Goal: Task Accomplishment & Management: Use online tool/utility

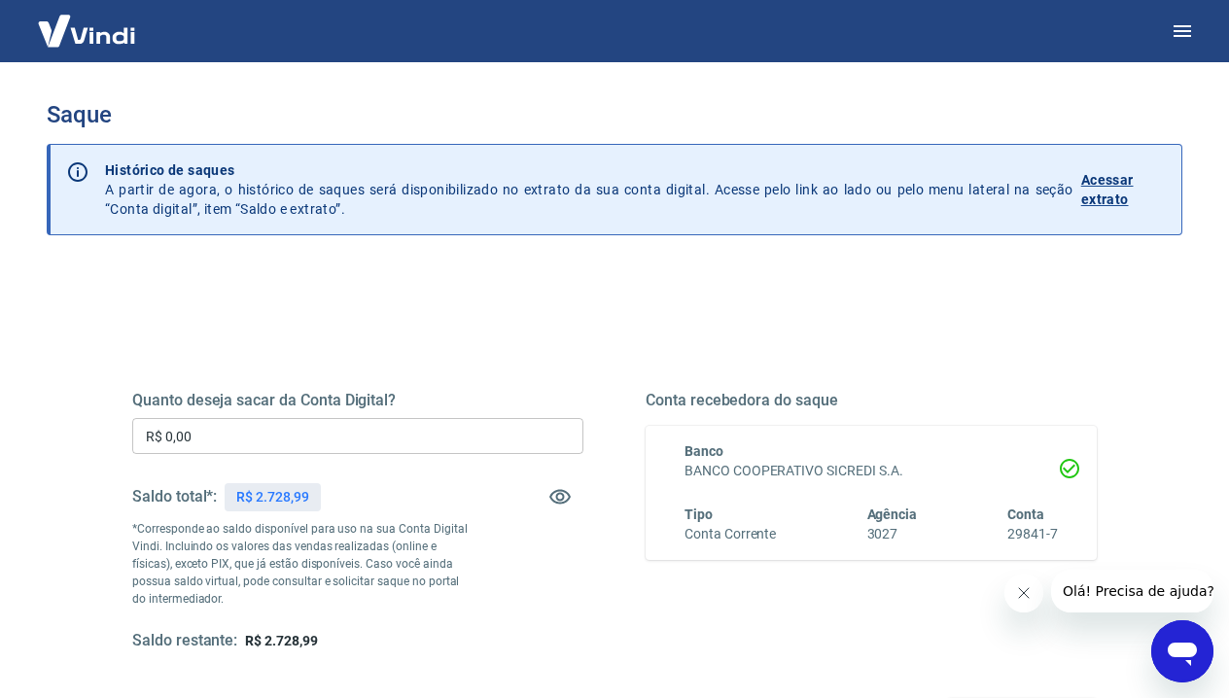
click at [217, 436] on input "R$ 0,00" at bounding box center [357, 436] width 451 height 36
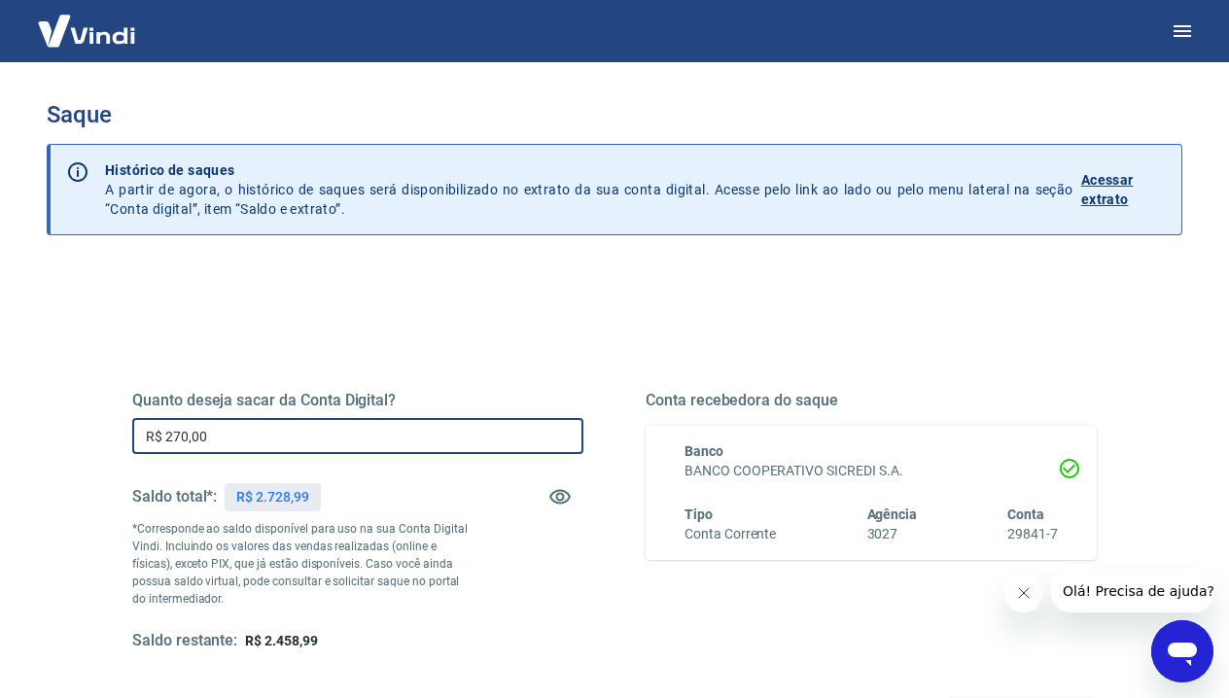
type input "R$ 2.700,00"
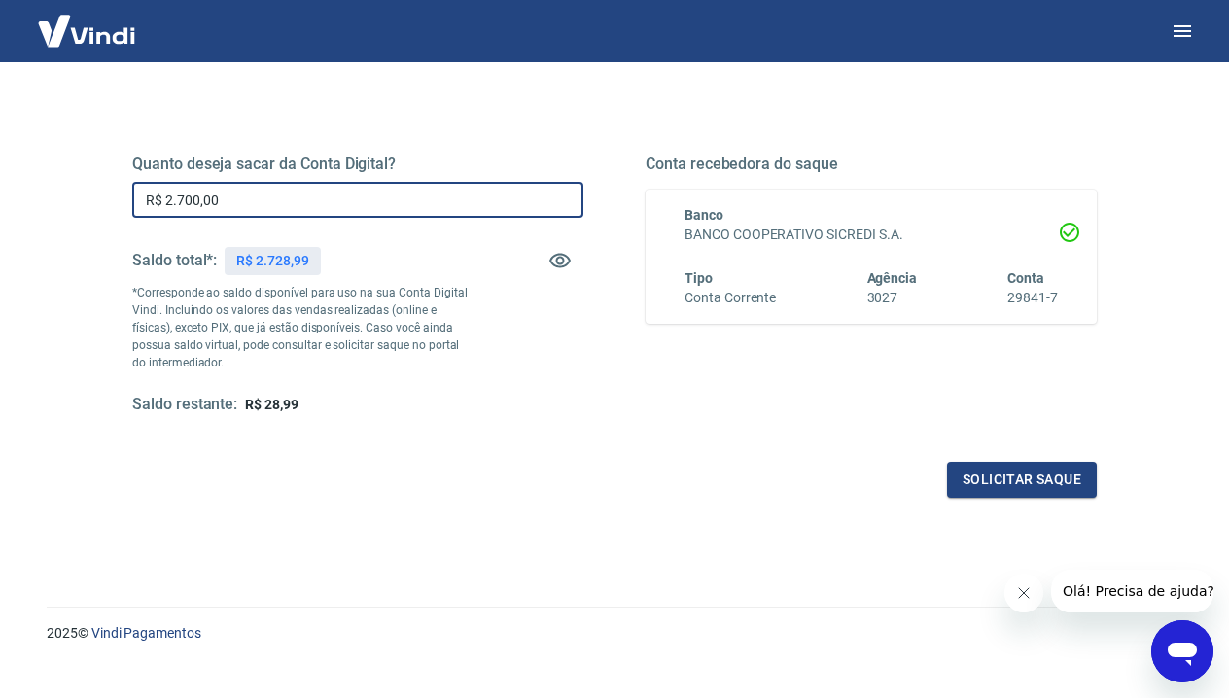
scroll to position [238, 0]
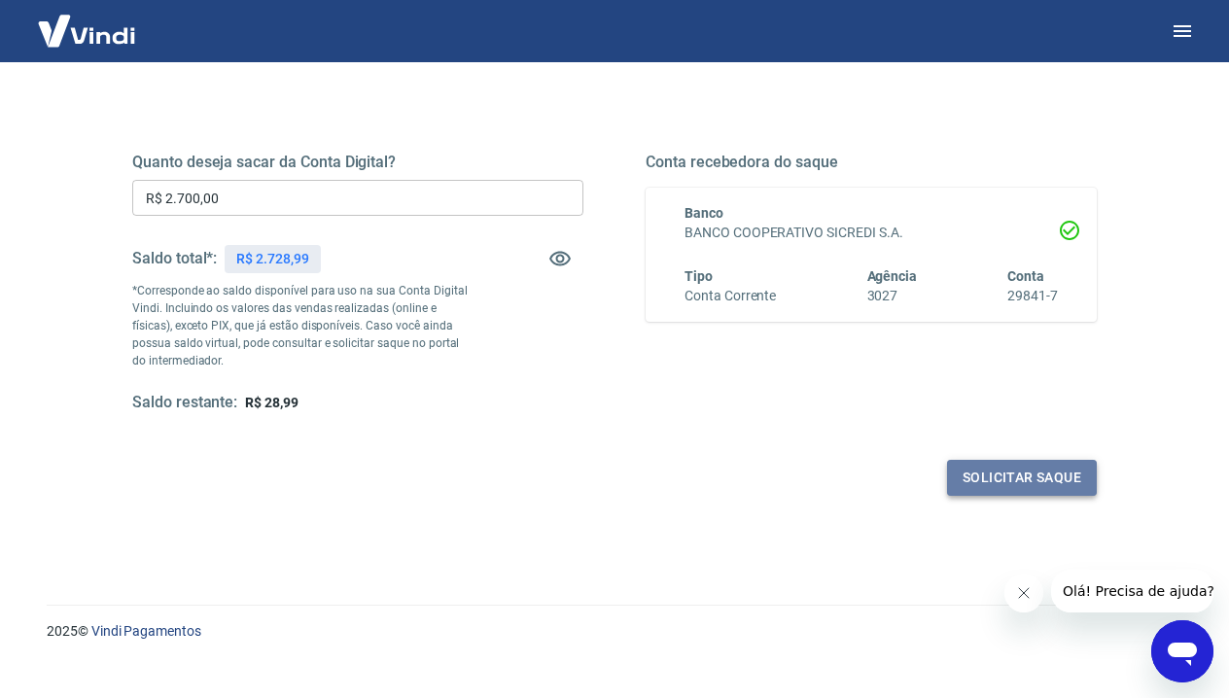
click at [971, 477] on button "Solicitar saque" at bounding box center [1022, 478] width 150 height 36
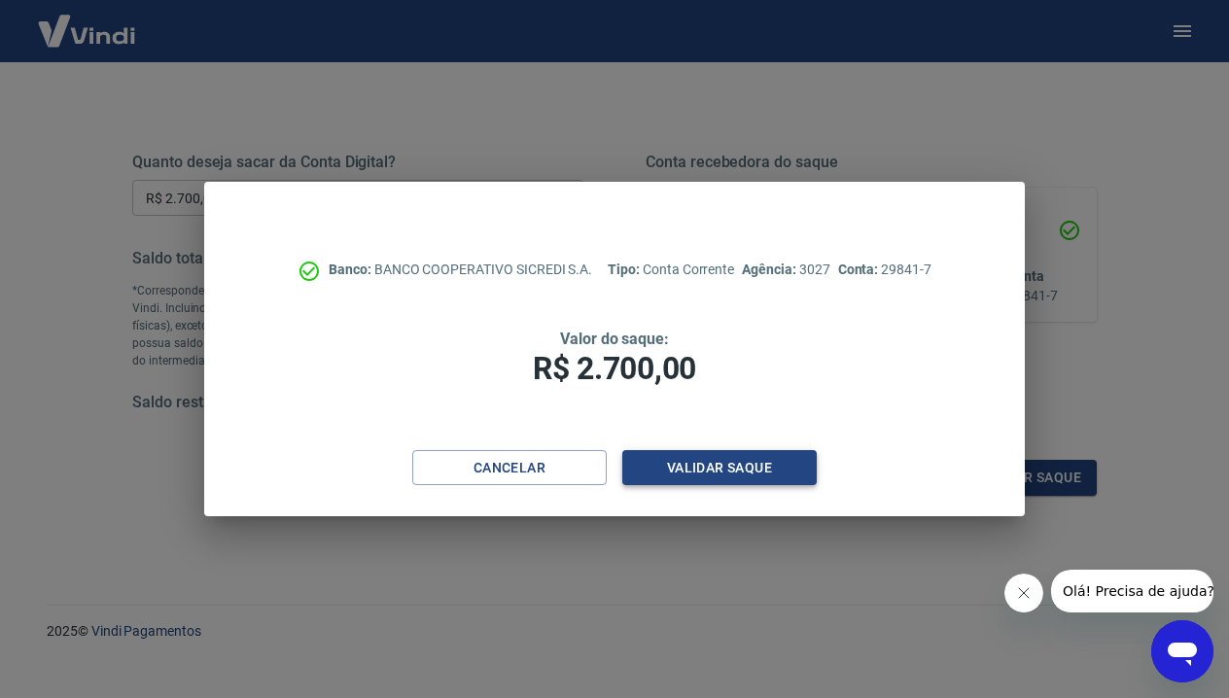
click at [688, 465] on button "Validar saque" at bounding box center [719, 468] width 194 height 36
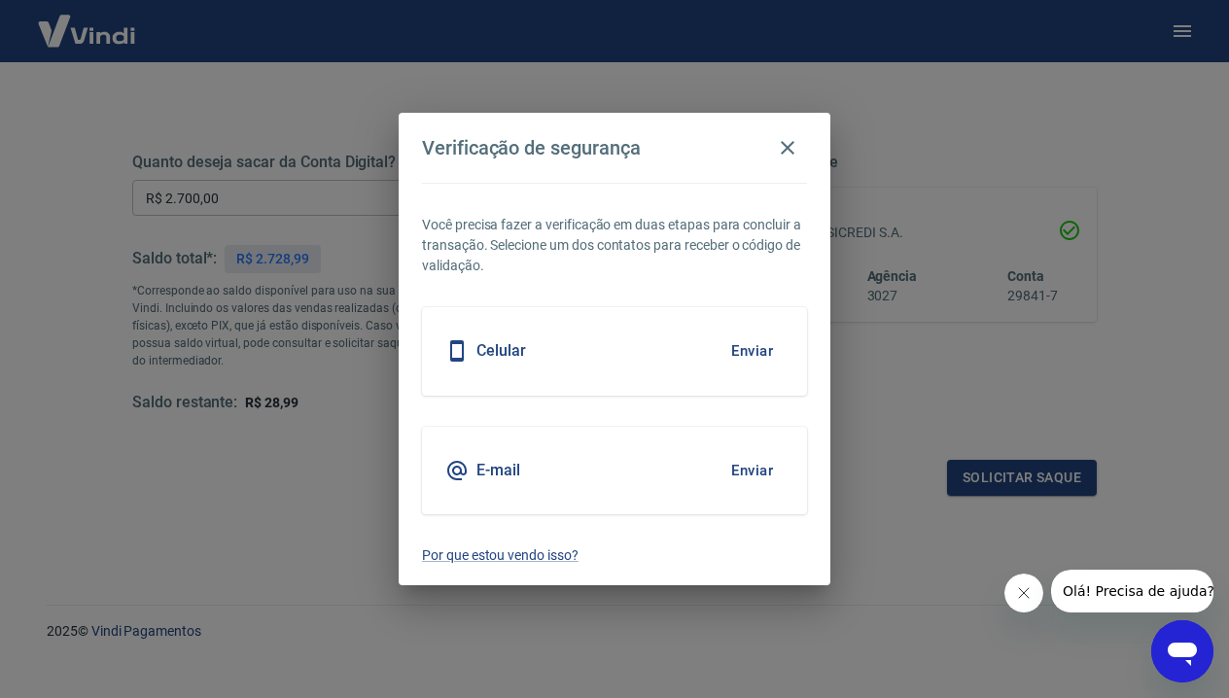
click at [747, 354] on button "Enviar" at bounding box center [751, 351] width 63 height 41
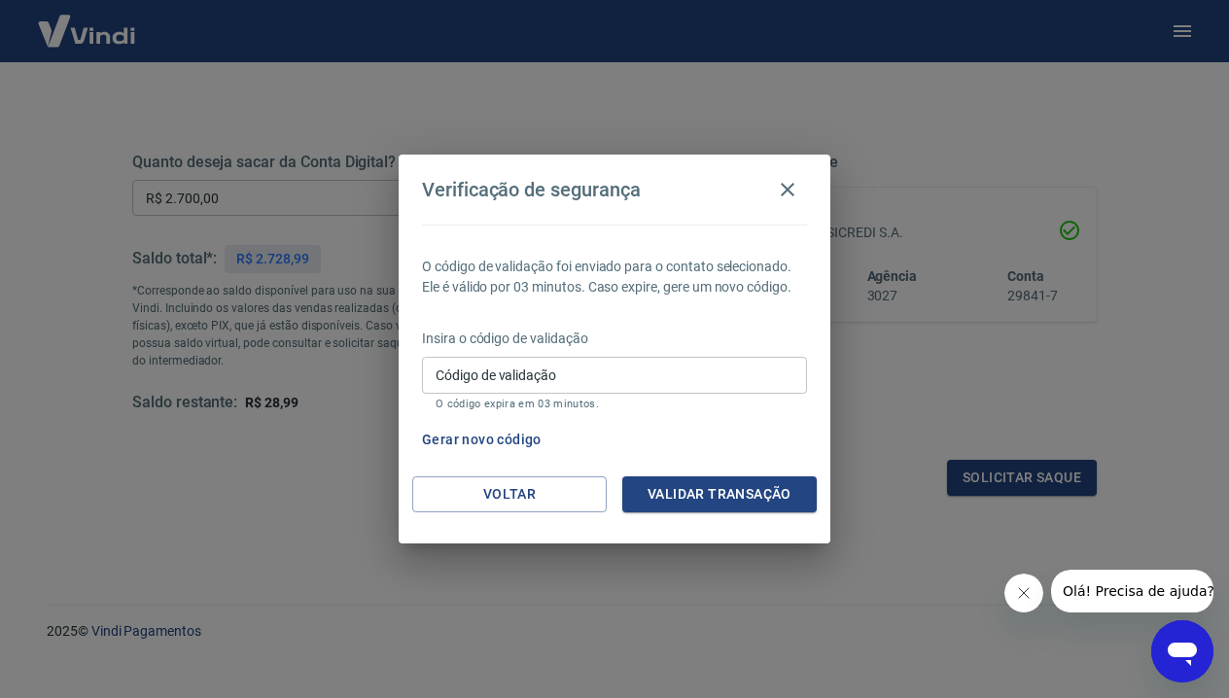
click at [524, 437] on button "Gerar novo código" at bounding box center [481, 440] width 135 height 36
click at [493, 437] on button "Gerar novo código" at bounding box center [481, 440] width 135 height 36
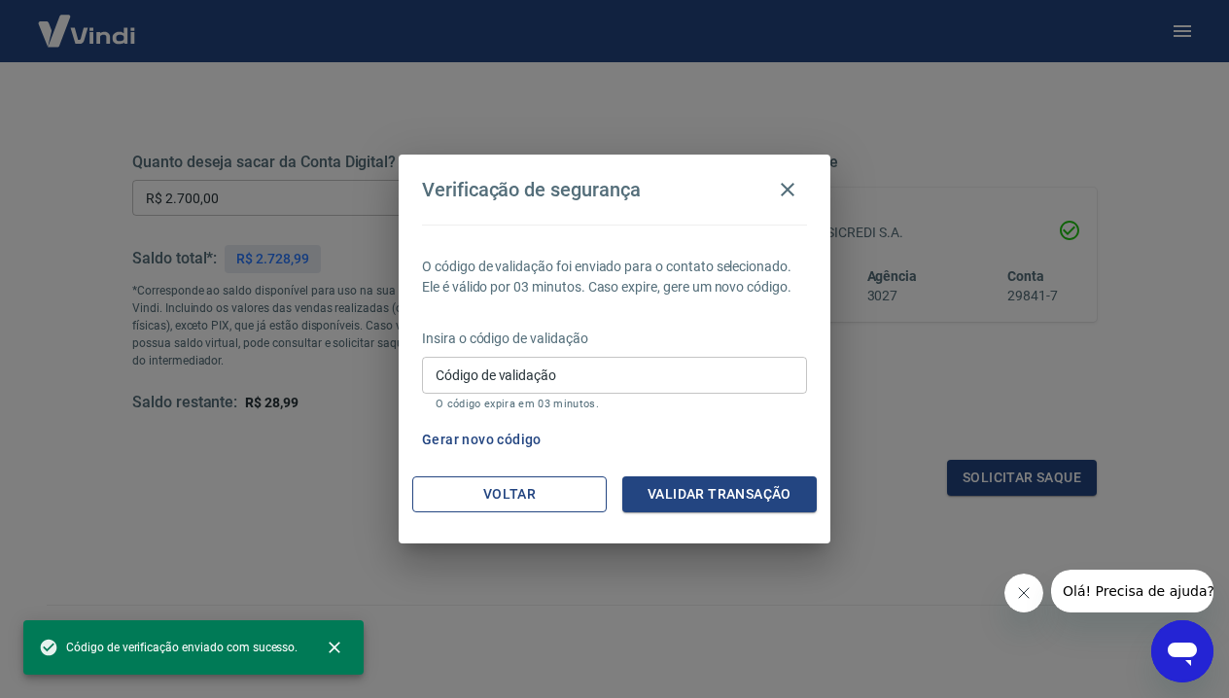
click at [499, 493] on button "Voltar" at bounding box center [509, 494] width 194 height 36
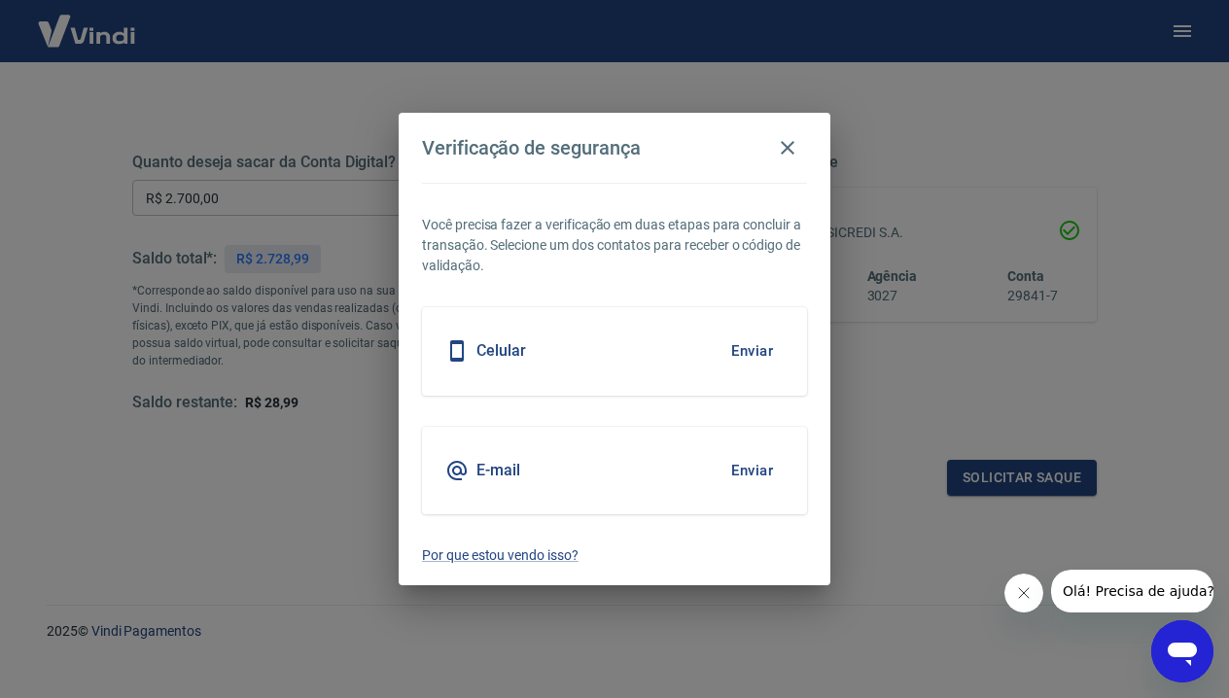
click at [740, 354] on button "Enviar" at bounding box center [751, 351] width 63 height 41
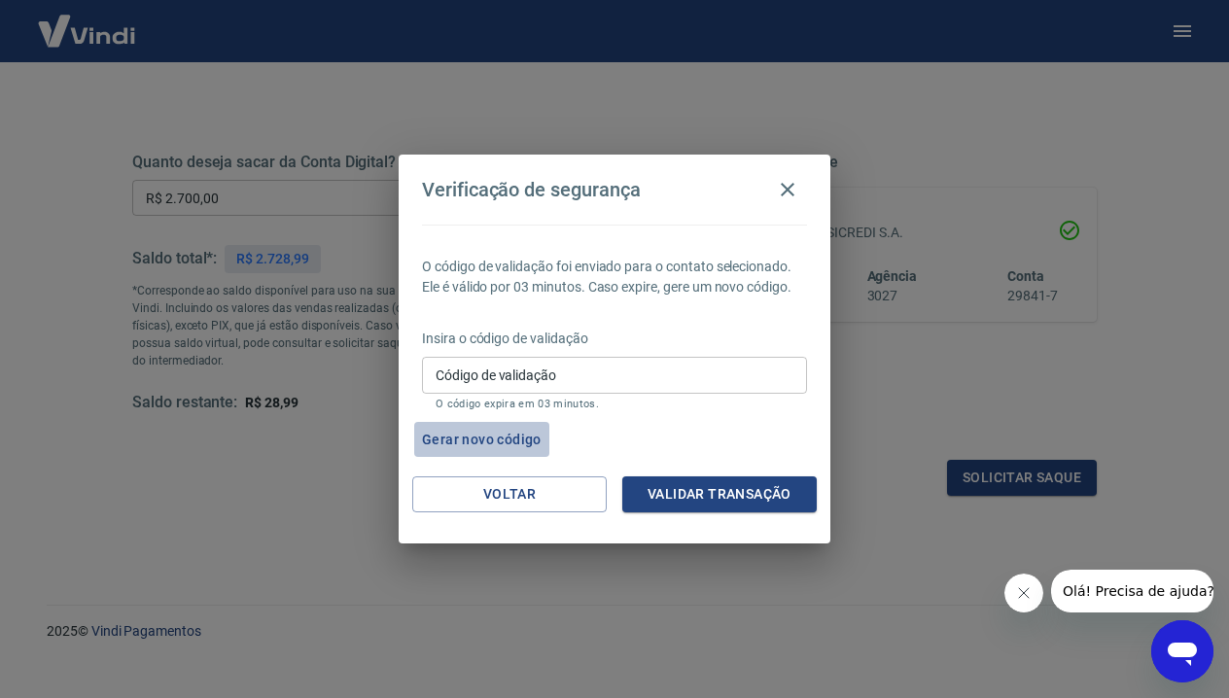
click at [496, 442] on button "Gerar novo código" at bounding box center [481, 440] width 135 height 36
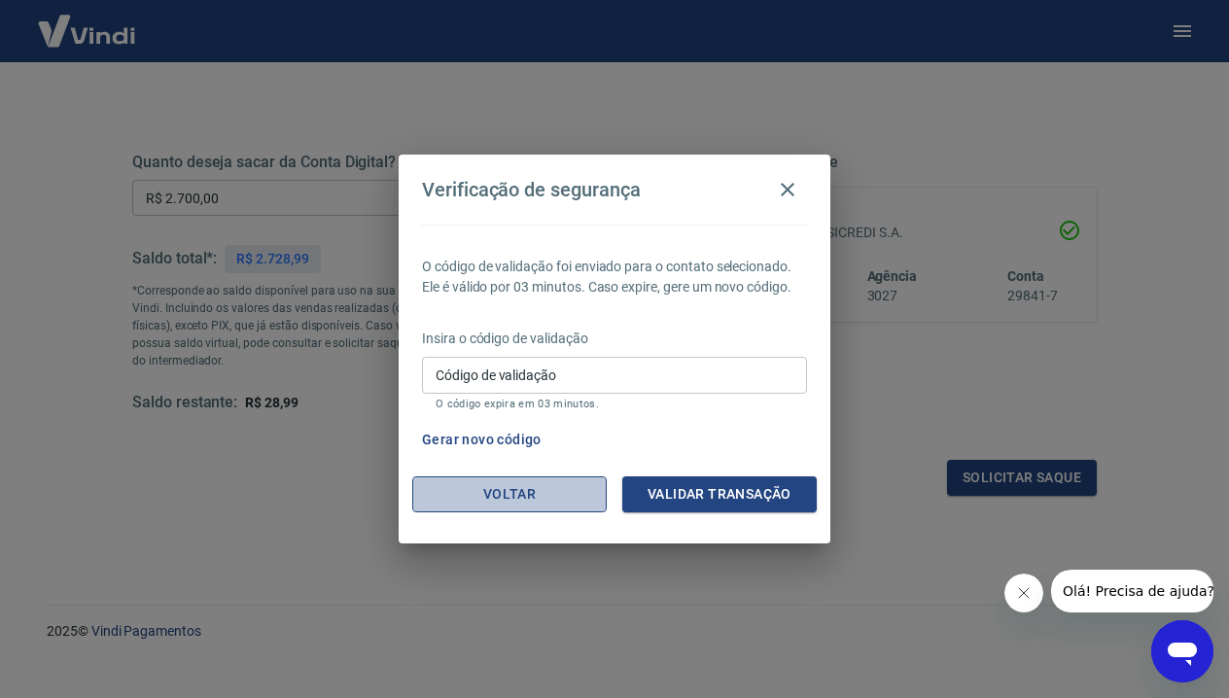
click at [499, 489] on button "Voltar" at bounding box center [509, 494] width 194 height 36
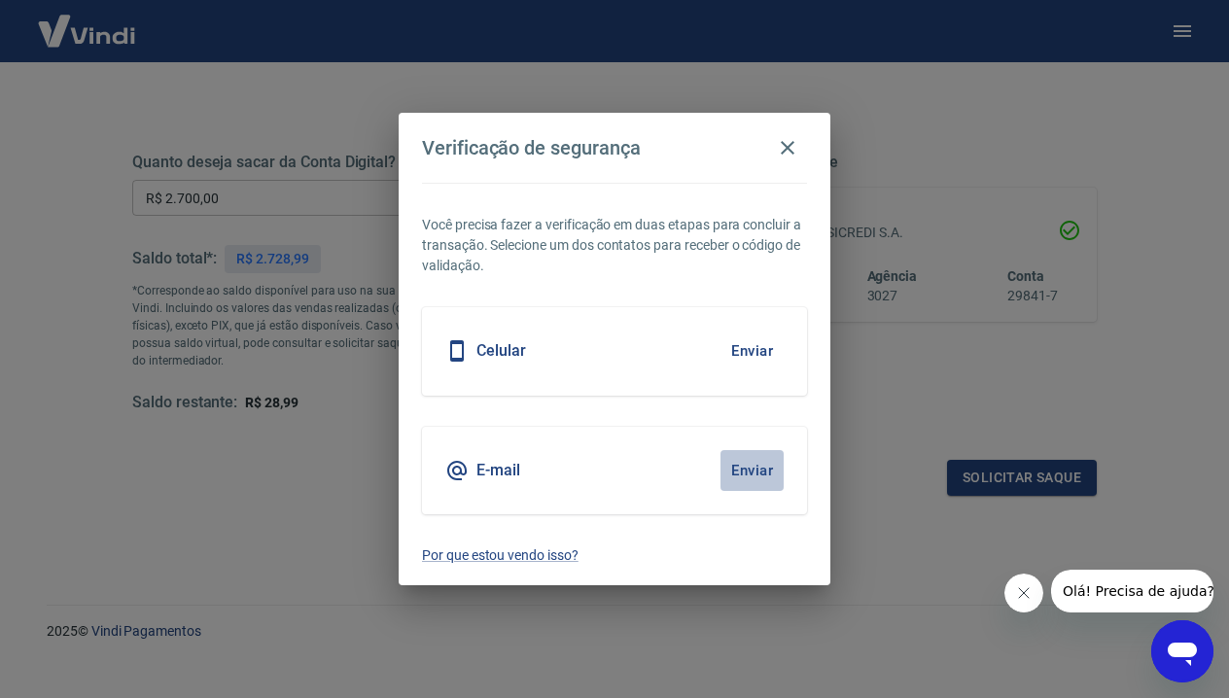
click at [750, 474] on button "Enviar" at bounding box center [751, 470] width 63 height 41
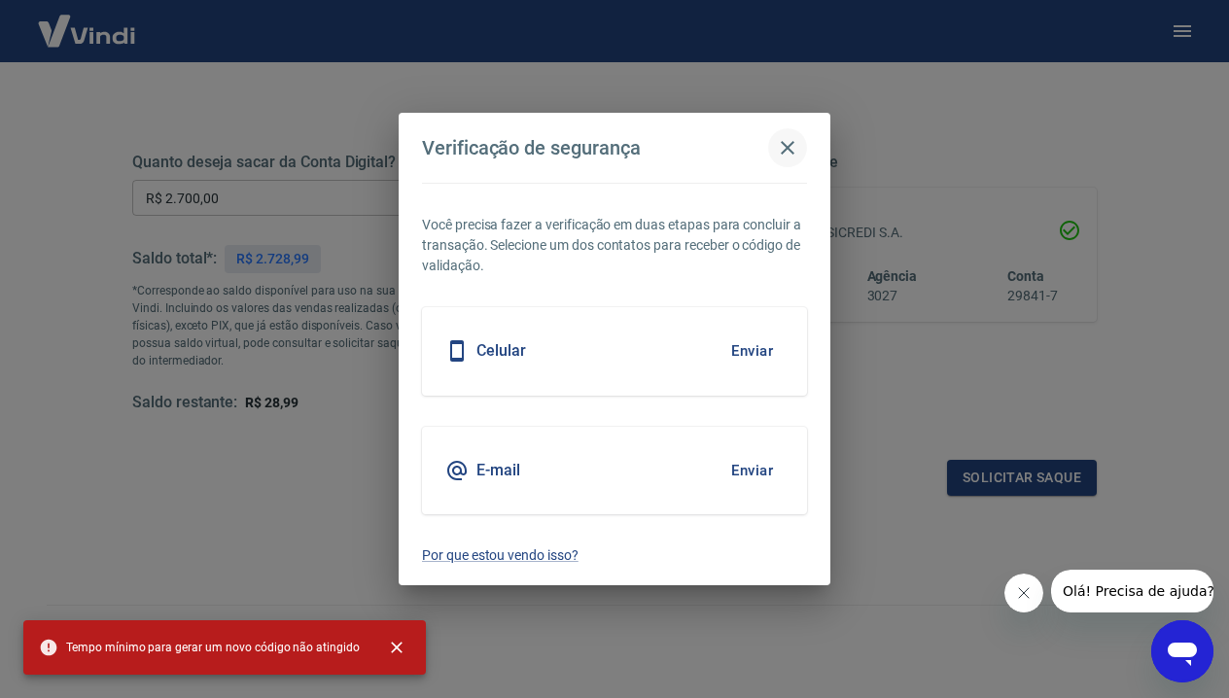
click at [788, 147] on icon "button" at bounding box center [788, 148] width 14 height 14
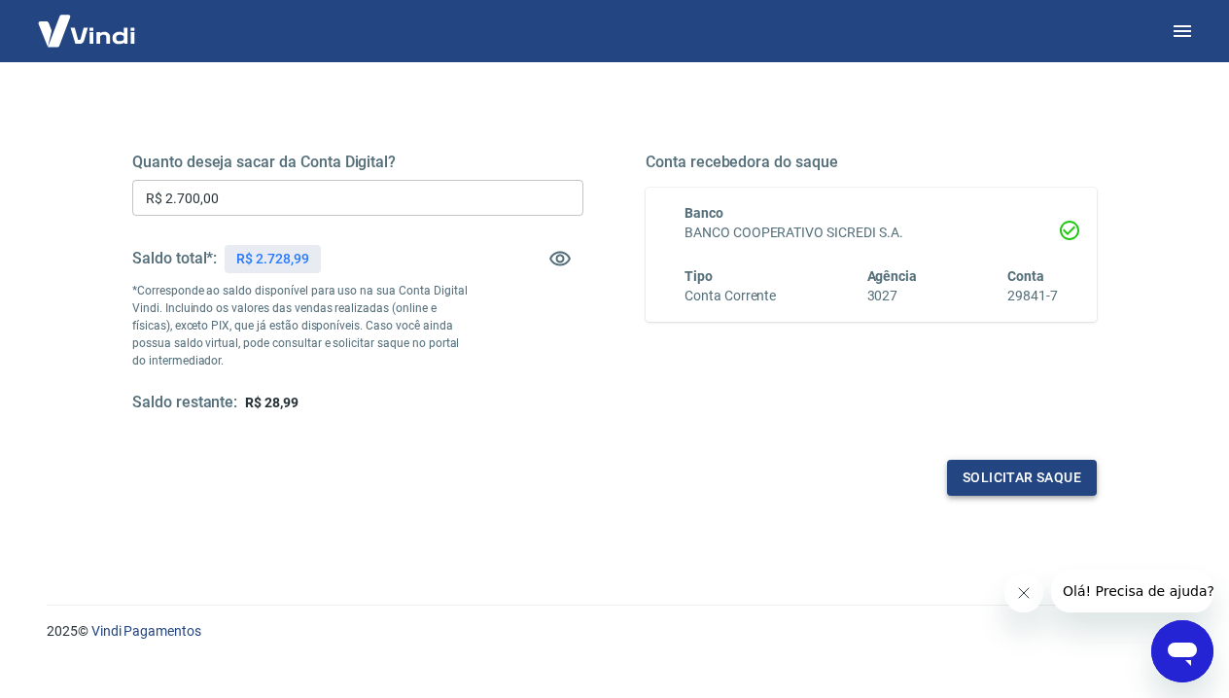
click at [1011, 484] on button "Solicitar saque" at bounding box center [1022, 478] width 150 height 36
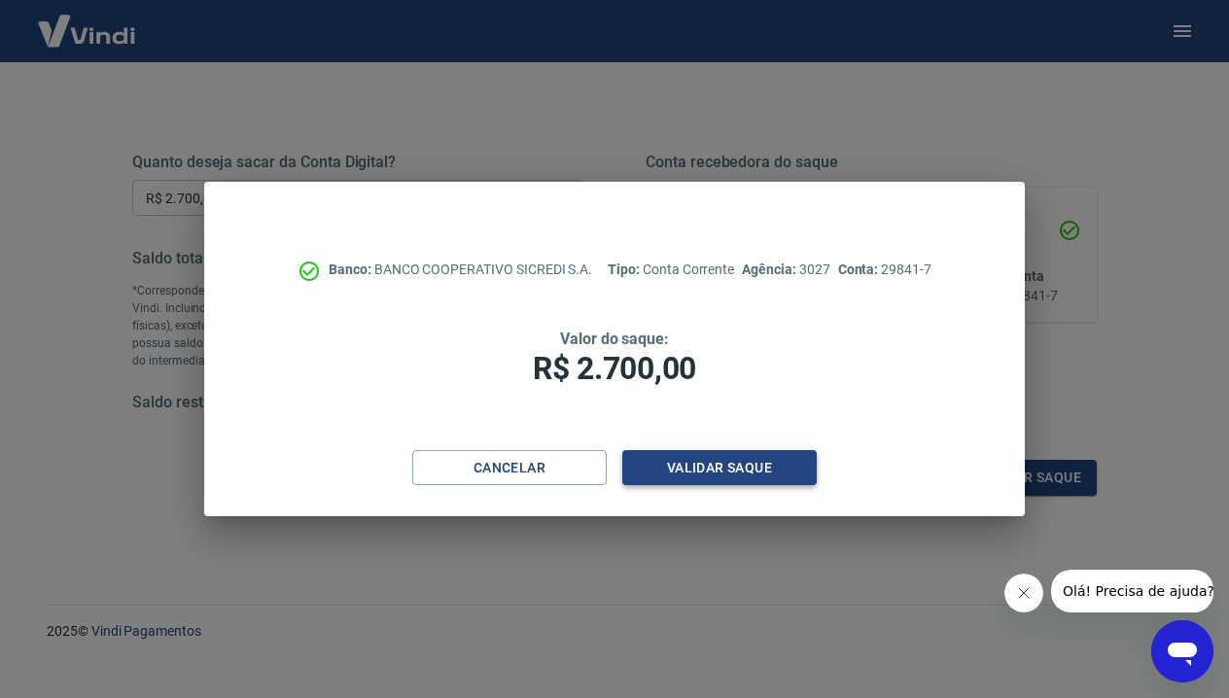
click at [745, 465] on button "Validar saque" at bounding box center [719, 468] width 194 height 36
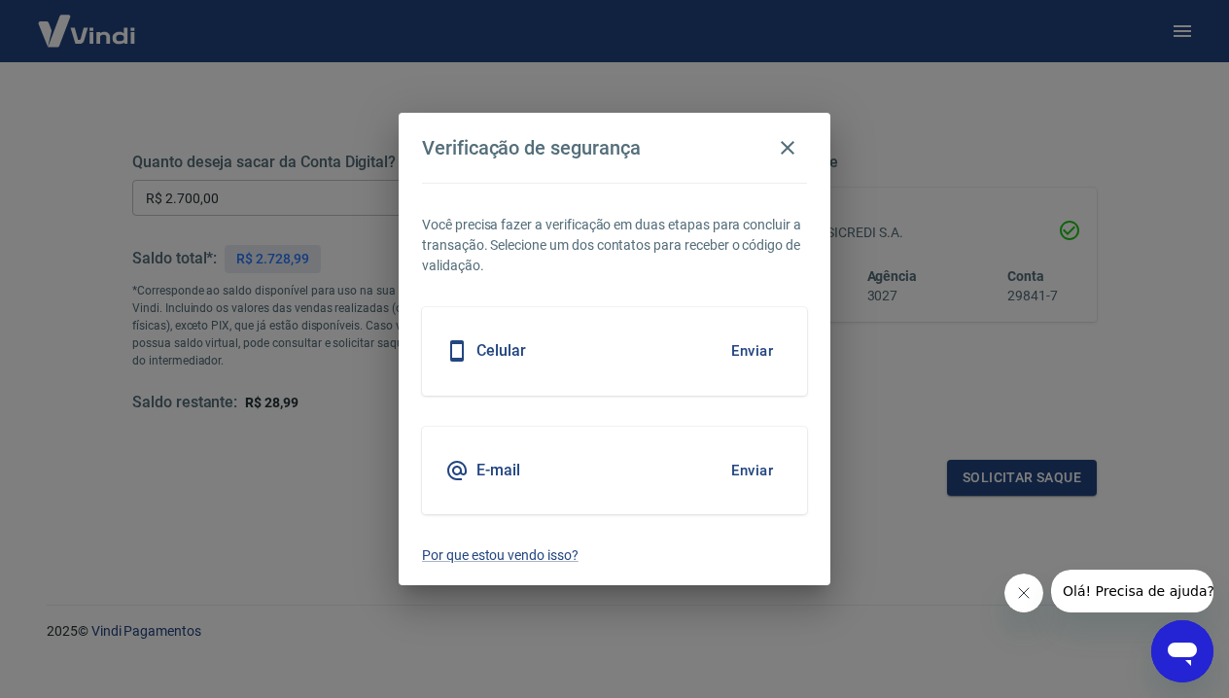
click at [761, 480] on button "Enviar" at bounding box center [751, 470] width 63 height 41
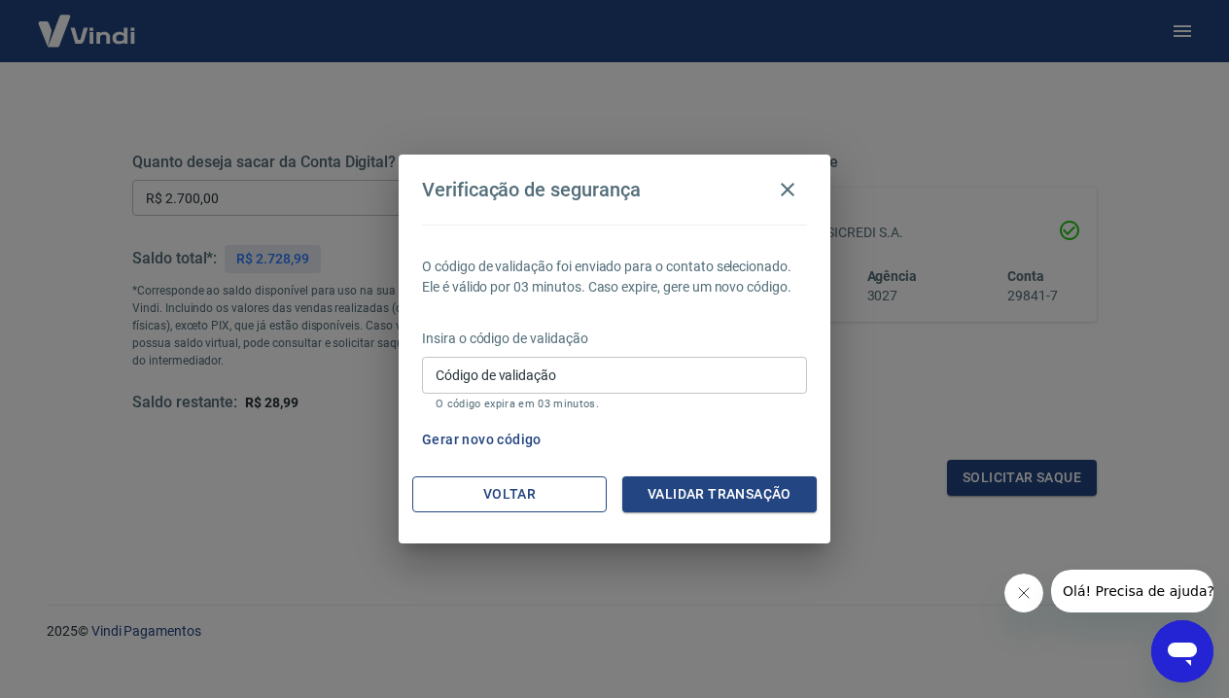
click at [565, 482] on button "Voltar" at bounding box center [509, 494] width 194 height 36
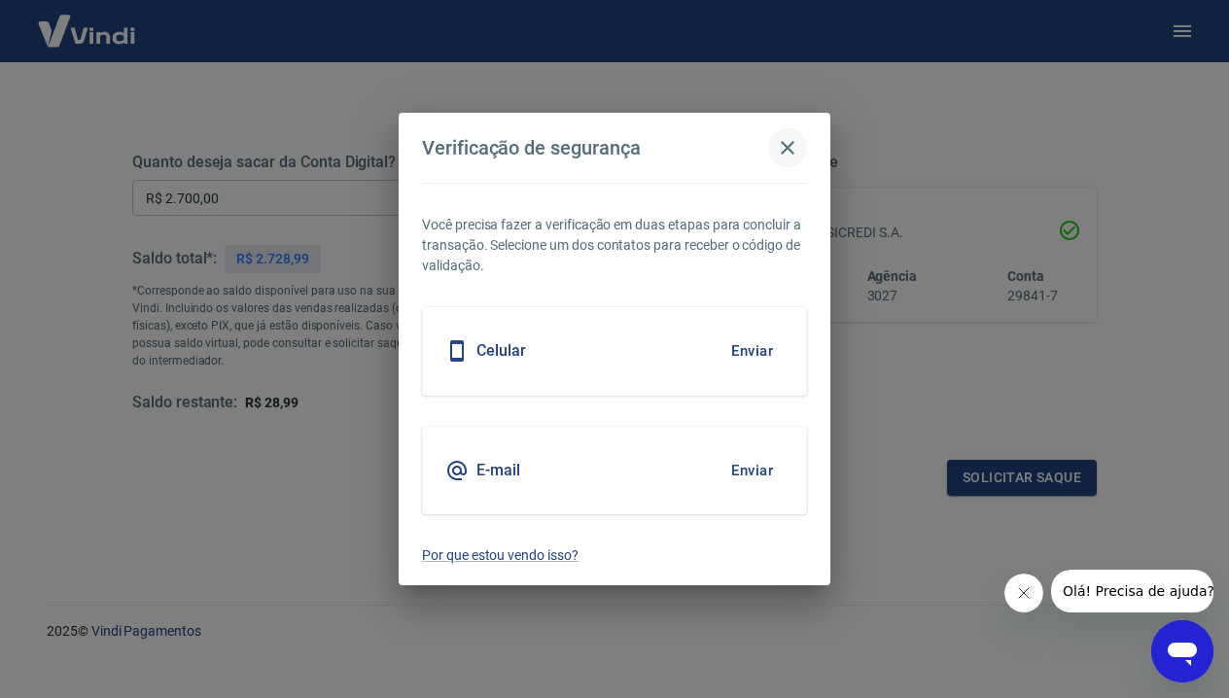
click at [787, 149] on icon "button" at bounding box center [788, 148] width 14 height 14
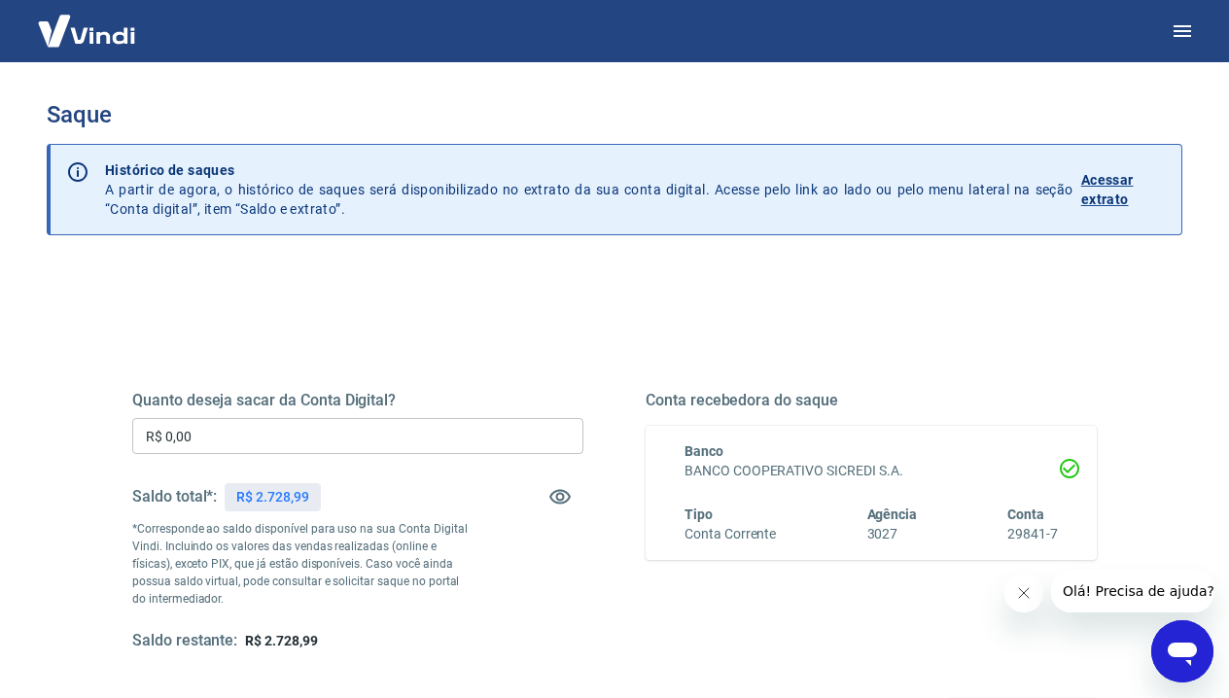
click at [236, 436] on input "R$ 0,00" at bounding box center [357, 436] width 451 height 36
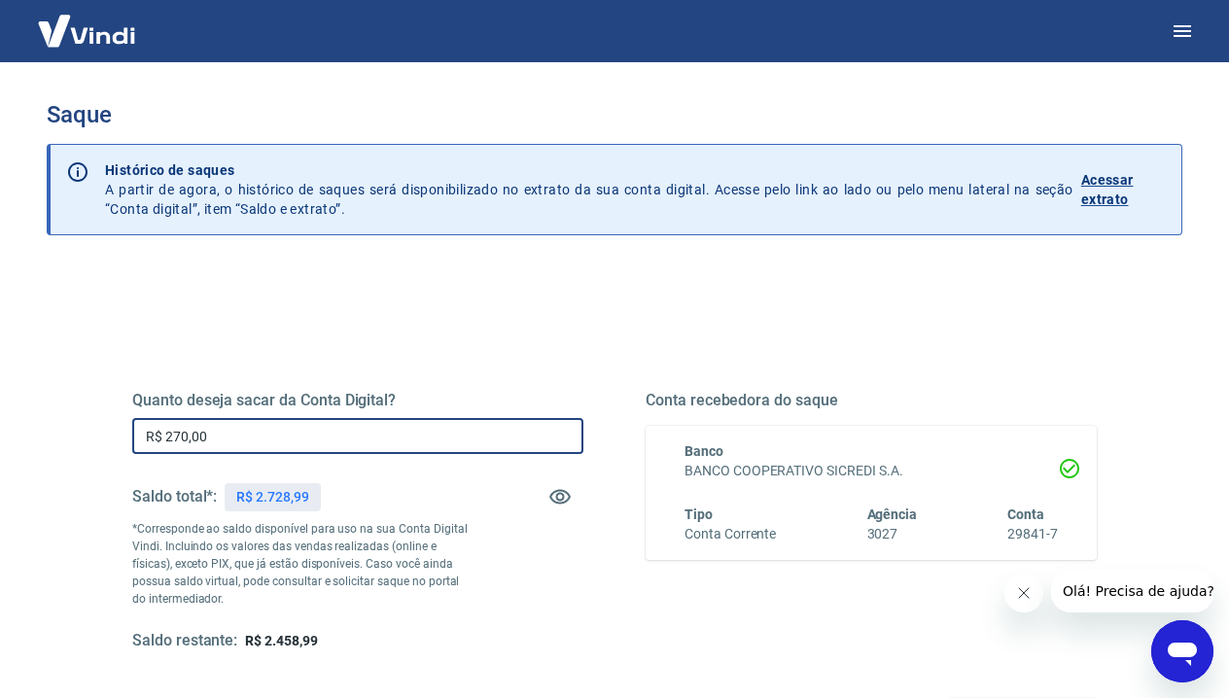
type input "R$ 2.700,00"
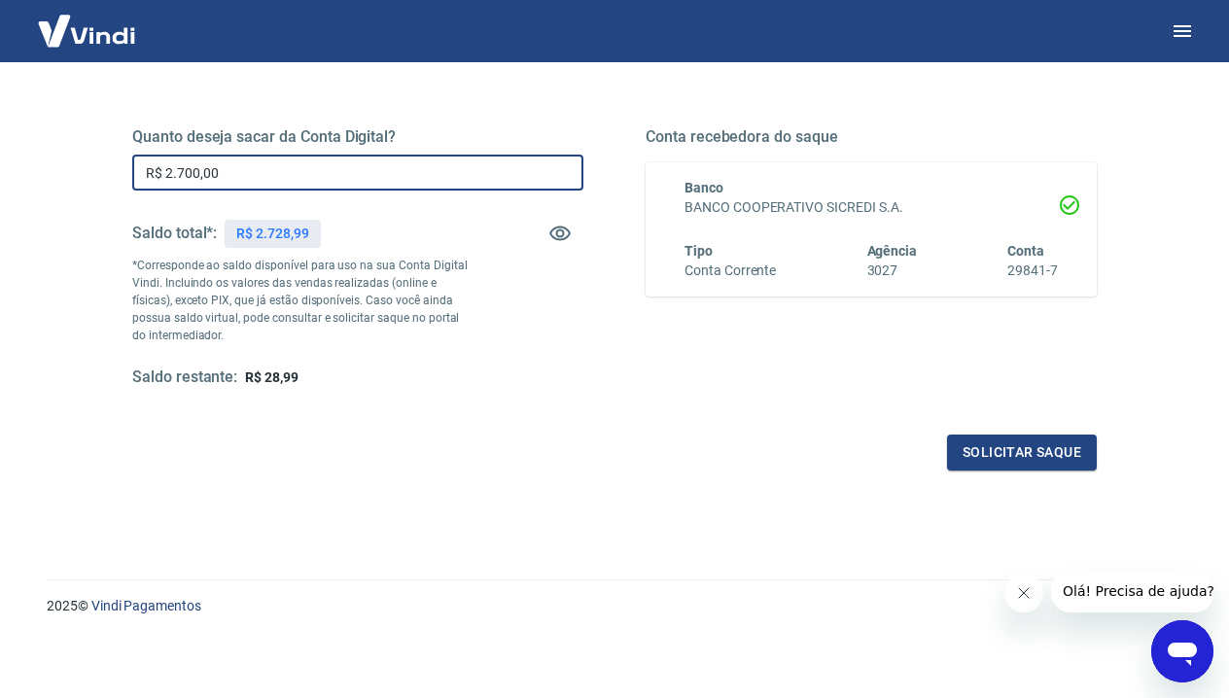
scroll to position [262, 0]
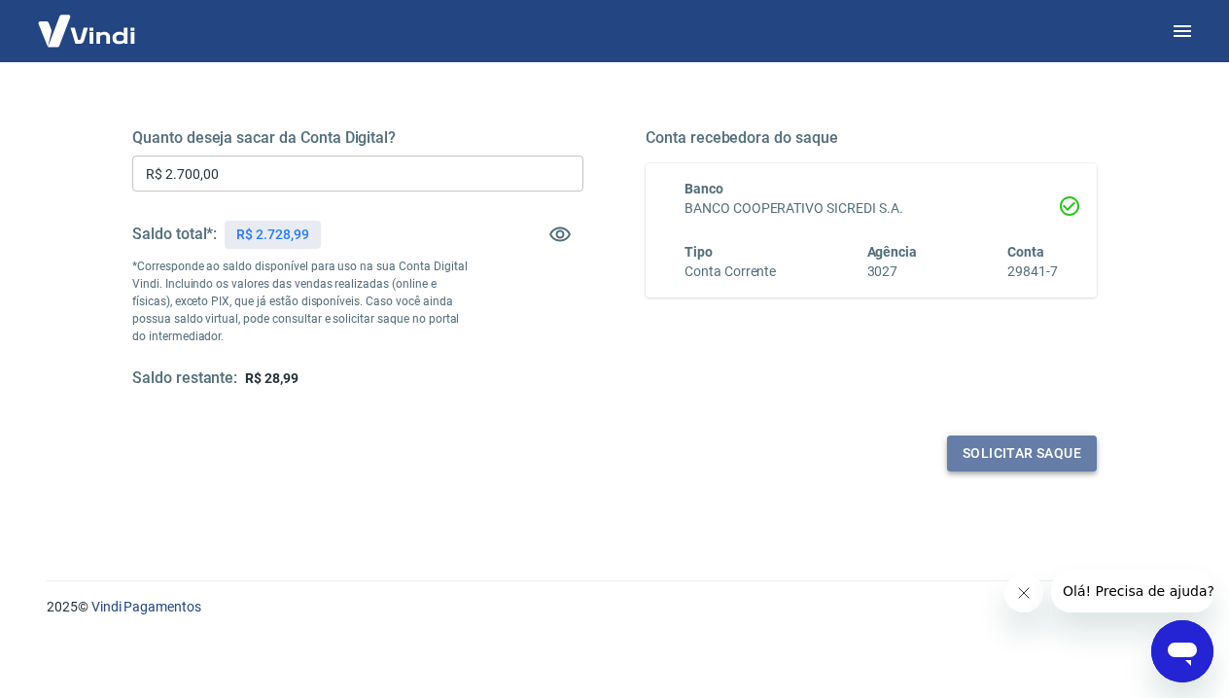
click at [978, 460] on button "Solicitar saque" at bounding box center [1022, 454] width 150 height 36
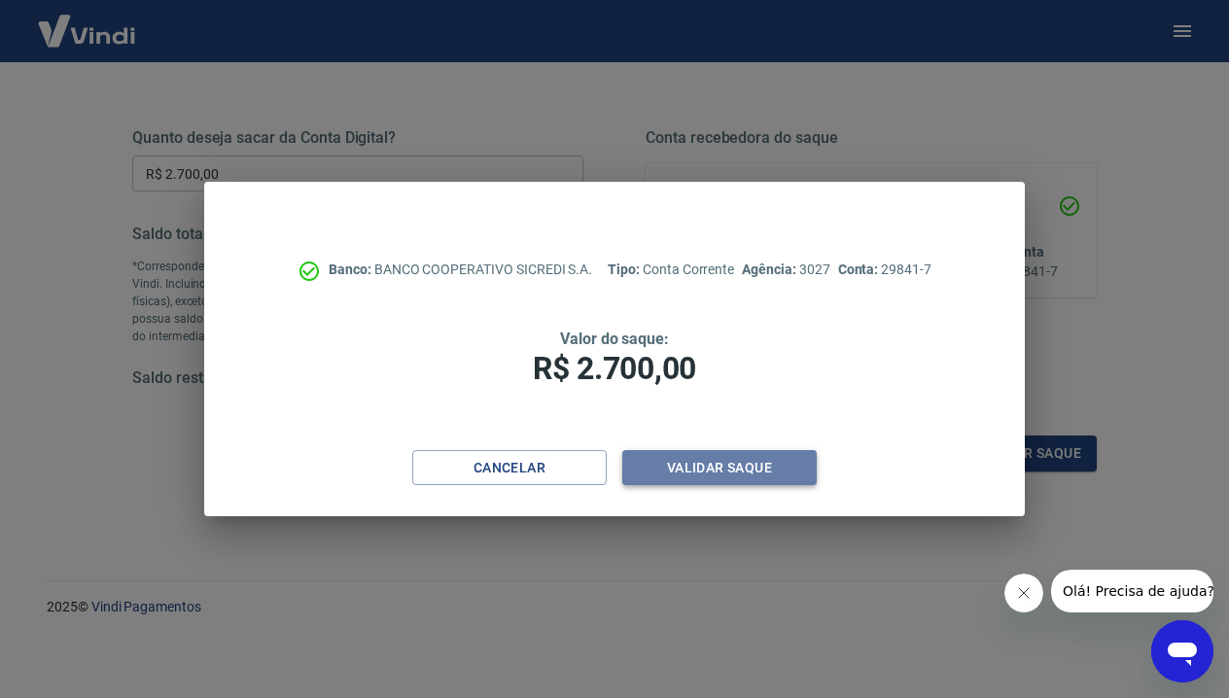
click at [689, 456] on button "Validar saque" at bounding box center [719, 468] width 194 height 36
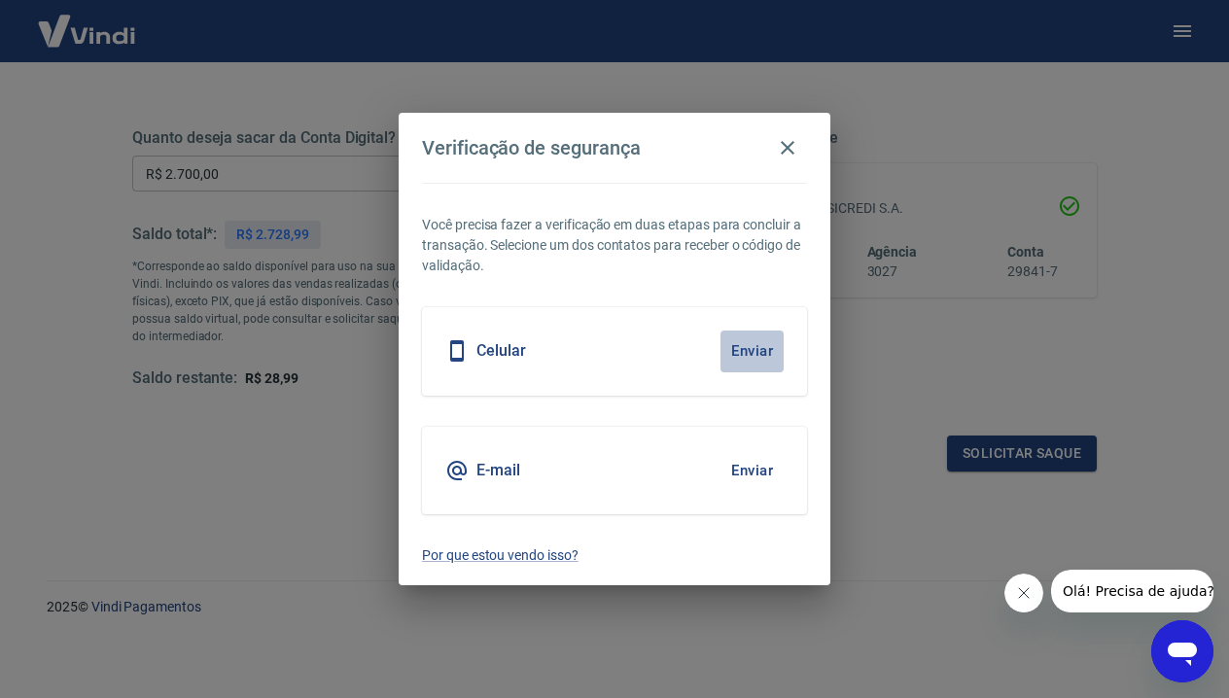
click at [755, 347] on button "Enviar" at bounding box center [751, 351] width 63 height 41
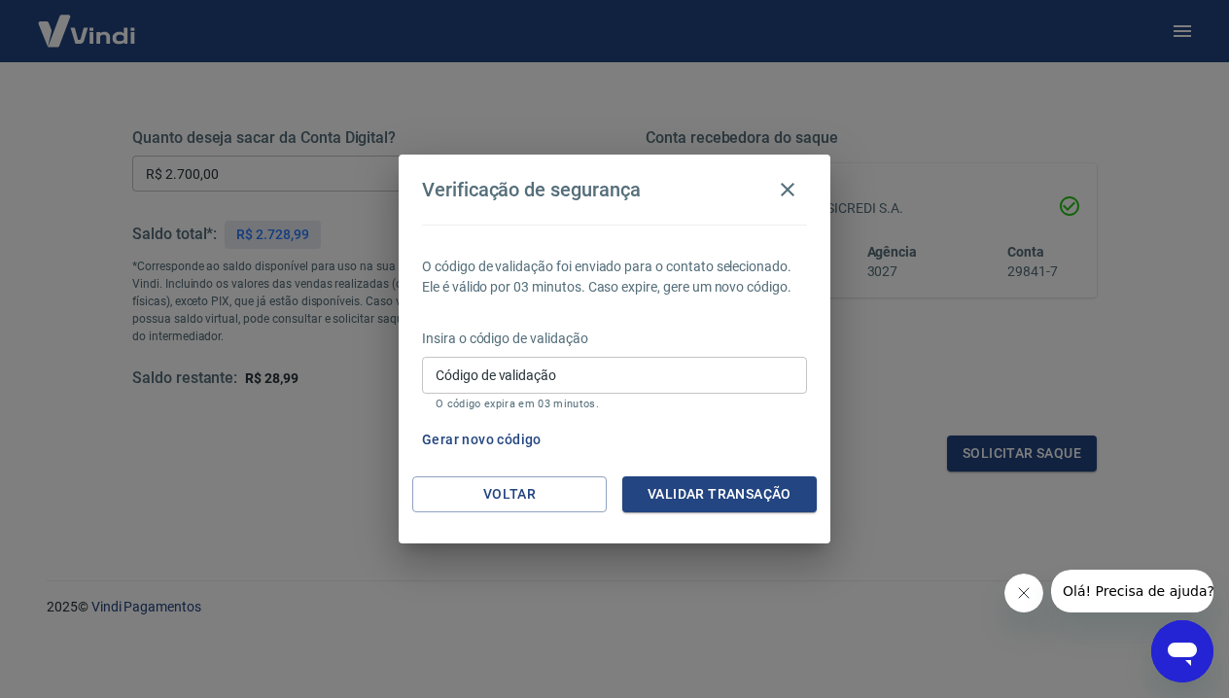
click at [517, 437] on button "Gerar novo código" at bounding box center [481, 440] width 135 height 36
click at [451, 498] on button "Voltar" at bounding box center [509, 494] width 194 height 36
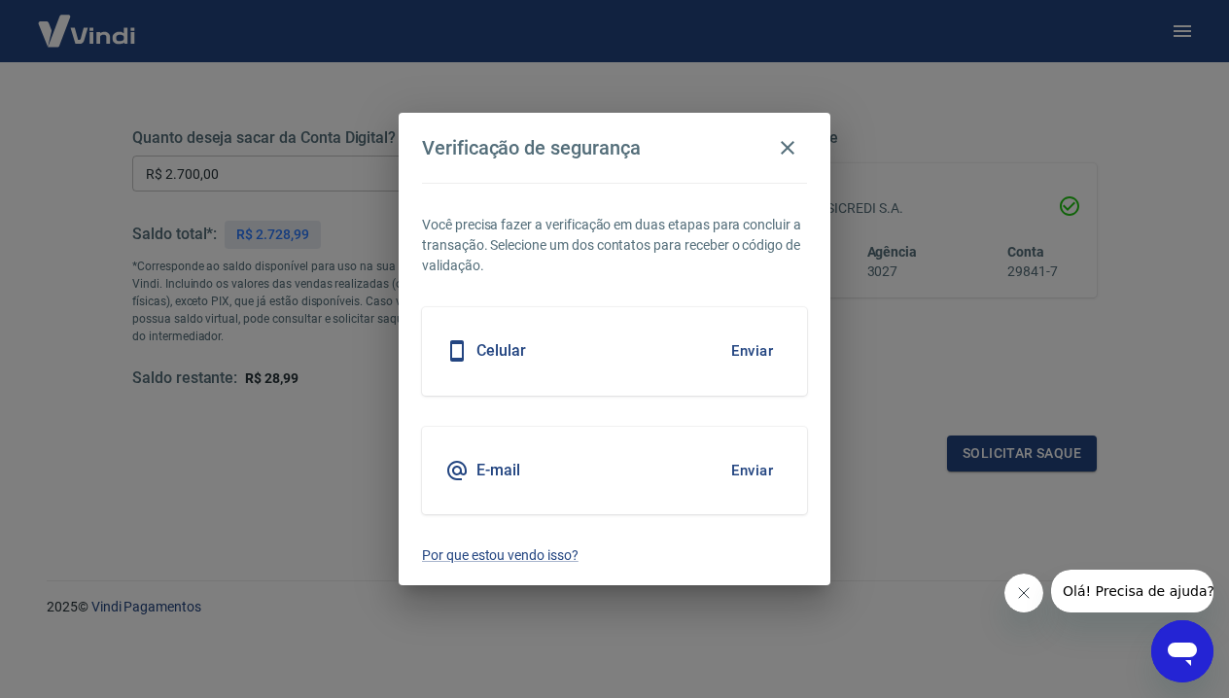
click at [757, 469] on button "Enviar" at bounding box center [751, 470] width 63 height 41
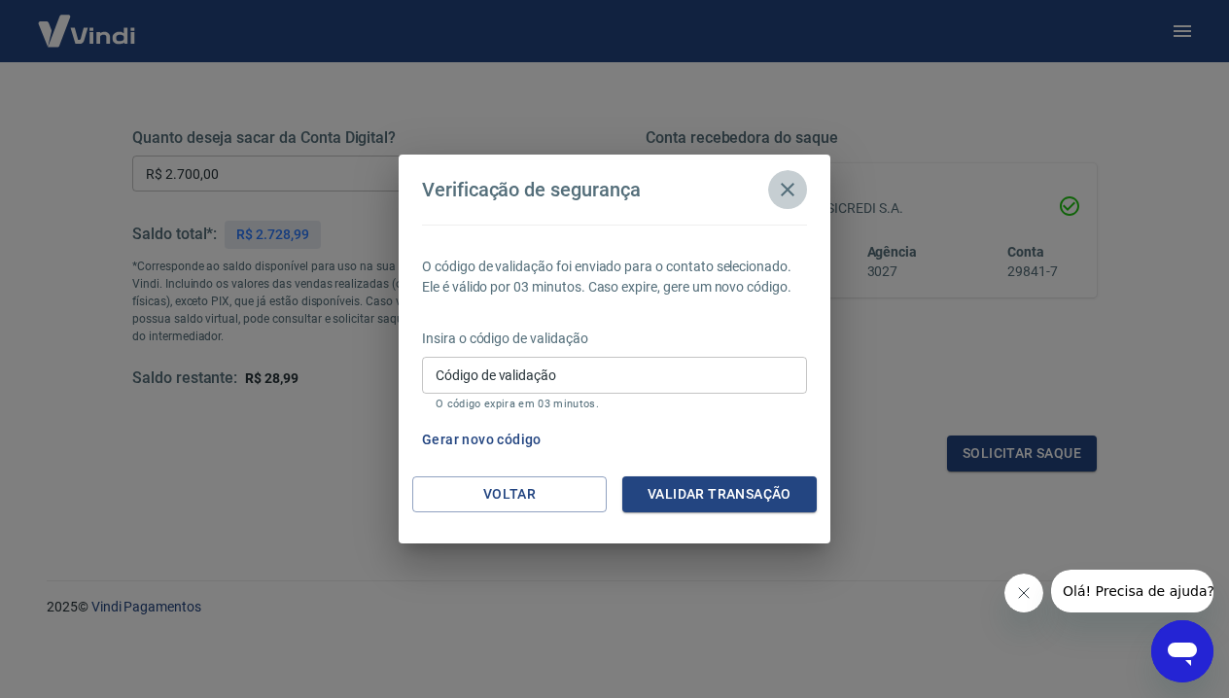
click at [787, 192] on icon "button" at bounding box center [788, 190] width 14 height 14
